Goal: Task Accomplishment & Management: Complete application form

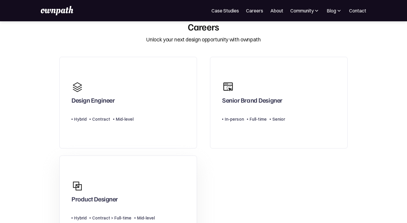
scroll to position [31, 0]
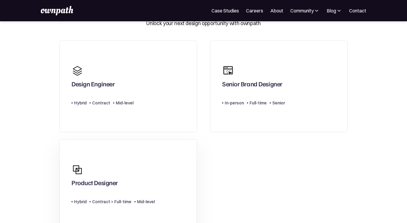
click at [134, 164] on div "Product Designer" at bounding box center [113, 175] width 83 height 28
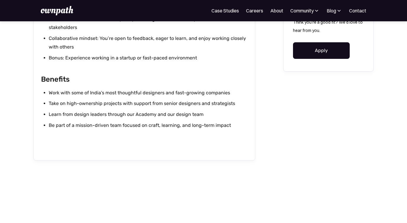
scroll to position [680, 0]
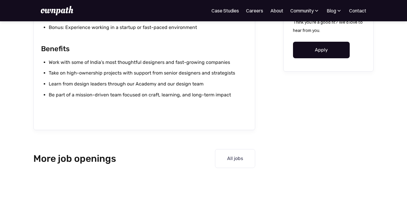
click at [329, 51] on link "Apply" at bounding box center [321, 50] width 57 height 17
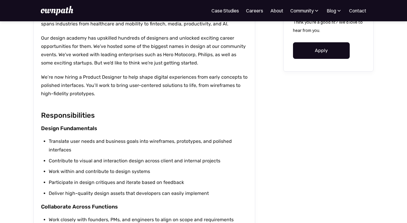
scroll to position [139, 0]
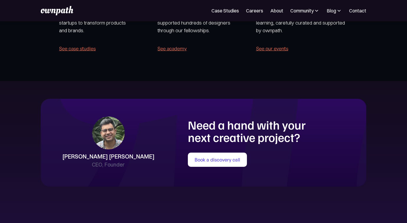
scroll to position [1244, 0]
